Goal: Task Accomplishment & Management: Manage account settings

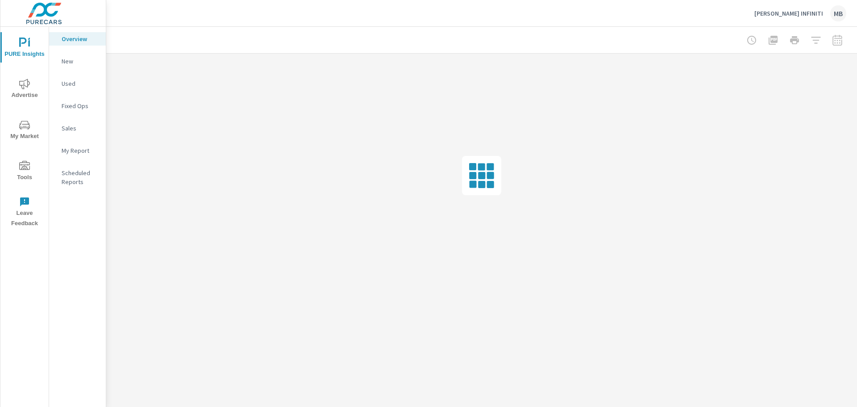
click at [18, 172] on span "Tools" at bounding box center [24, 172] width 43 height 22
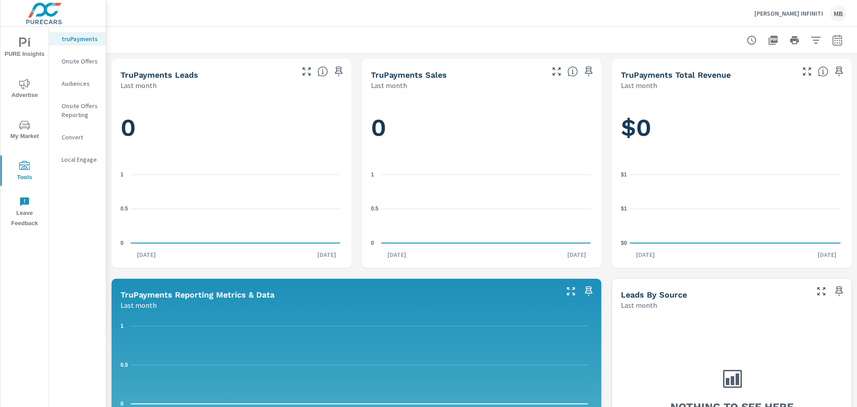
click at [84, 59] on p "Onsite Offers" at bounding box center [80, 61] width 37 height 9
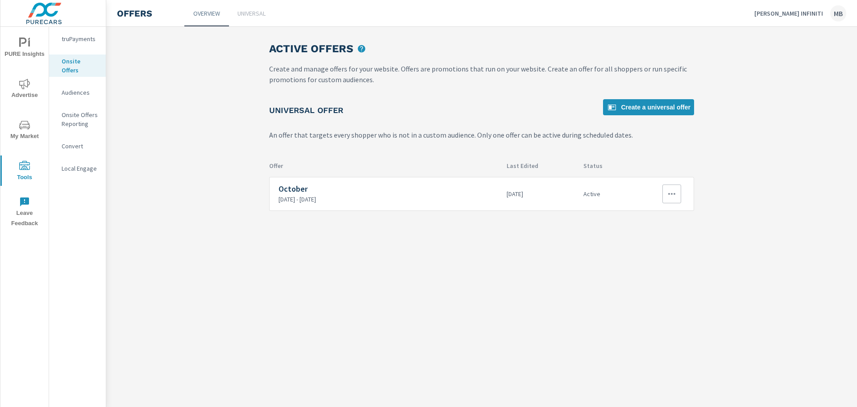
click at [672, 194] on icon "button" at bounding box center [672, 194] width 7 height 2
click at [672, 221] on link "Edit" at bounding box center [657, 214] width 50 height 21
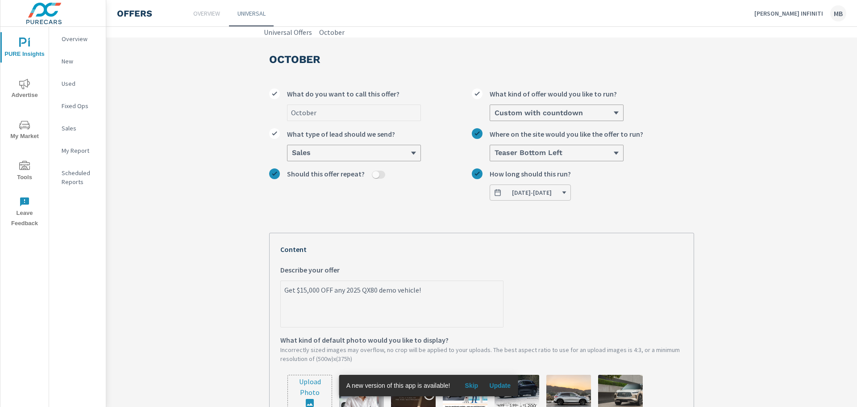
type textarea "x"
click at [435, 291] on textarea "Get $15,000 OFF any 2025 QX80 demo vehicle!" at bounding box center [392, 304] width 222 height 45
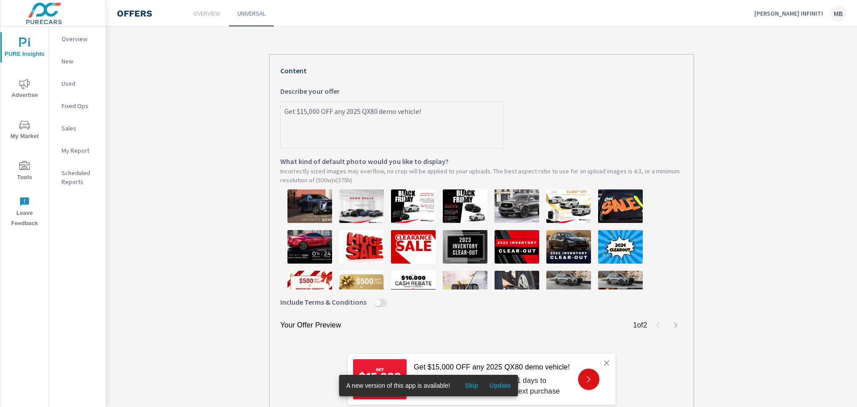
scroll to position [134, 0]
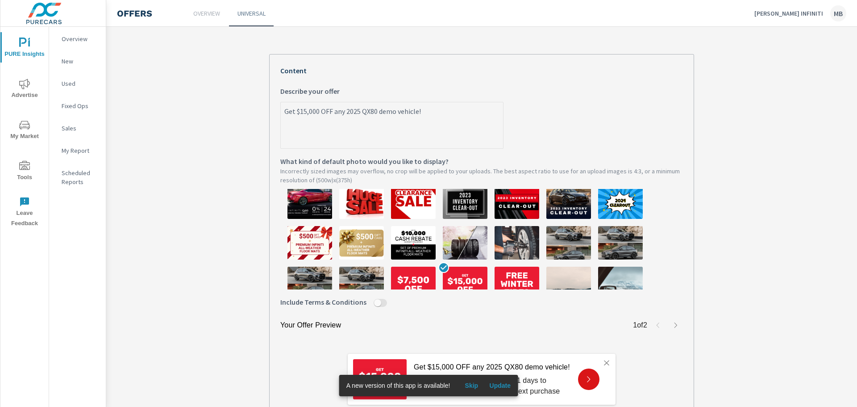
click at [416, 112] on textarea "Get $15,000 OFF any 2025 QX80 demo vehicle!" at bounding box center [392, 126] width 222 height 45
type textarea "Get $15,000 OFF any 2025 QX80 demo vehicl!"
type textarea "x"
type textarea "Get $15,000 OFF any 2025 QX80 demo vehic!"
type textarea "x"
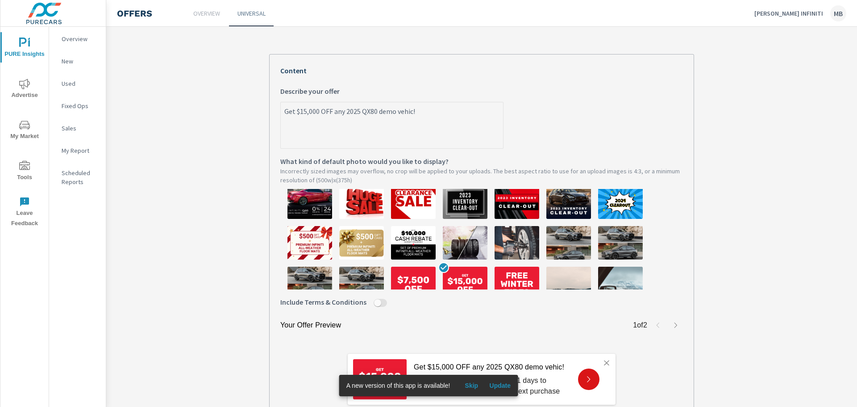
type textarea "Get $15,000 OFF any 2025 QX80 demo vehi!"
type textarea "x"
type textarea "Get $15,000 OFF any 2025 QX80 demo veh!"
type textarea "x"
type textarea "Get $15,000 OFF any 2025 QX80 demo ve!"
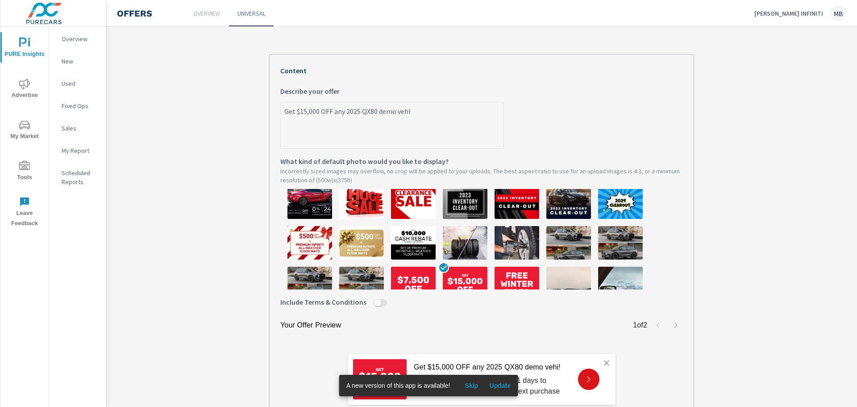
type textarea "x"
type textarea "Get $15,000 OFF any 2025 QX80 demo v!"
type textarea "x"
type textarea "Get $15,000 OFF any 2025 QX80 demo !"
type textarea "x"
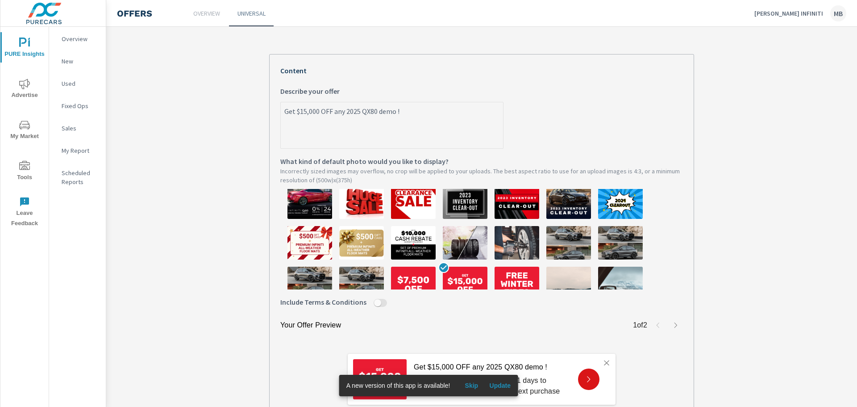
type textarea "Get $15,000 OFF any 2025 QX80 demo!"
type textarea "x"
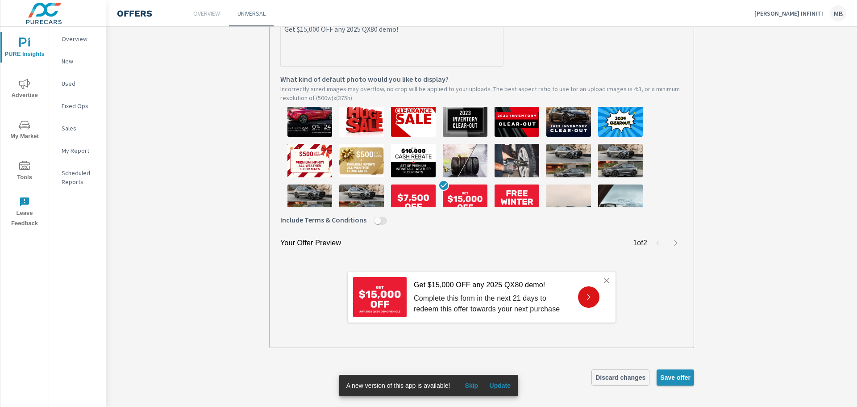
type textarea "Get $15,000 OFF any 2025 QX80 demo!"
click at [678, 382] on button "Save offer" at bounding box center [676, 377] width 38 height 16
type textarea "x"
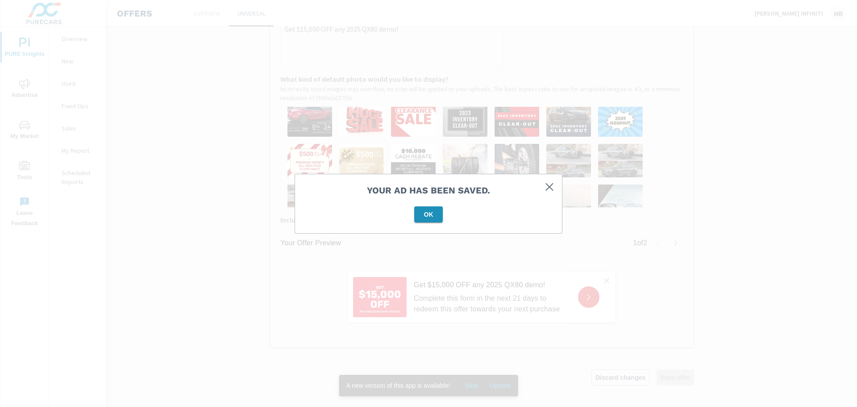
click at [416, 212] on button "OK" at bounding box center [428, 214] width 29 height 16
